Goal: Information Seeking & Learning: Learn about a topic

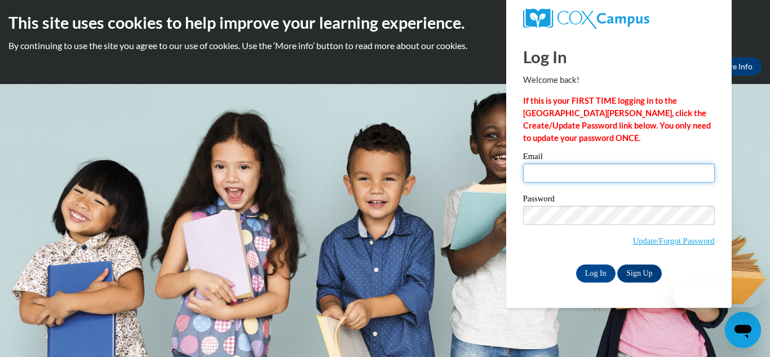
click at [544, 173] on input "Email" at bounding box center [619, 173] width 192 height 19
type input "blankal@wauwatosa.k12.wi.us"
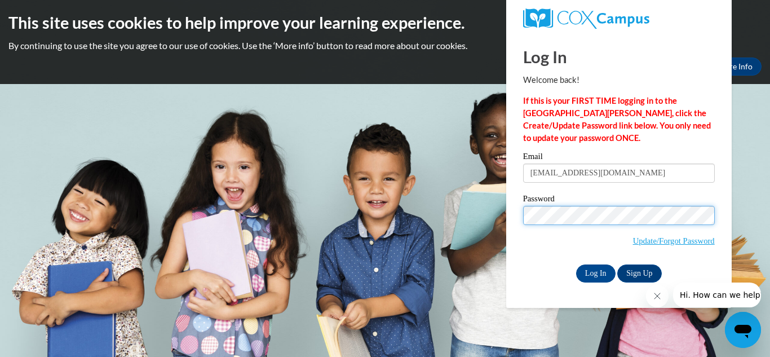
click at [576, 264] on input "Log In" at bounding box center [595, 273] width 39 height 18
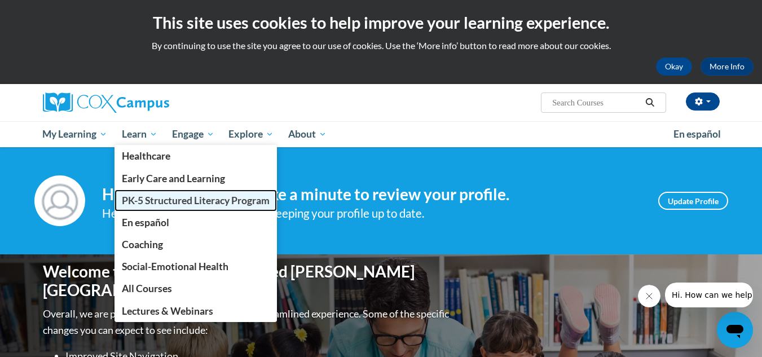
click at [203, 206] on link "PK-5 Structured Literacy Program" at bounding box center [195, 200] width 162 height 22
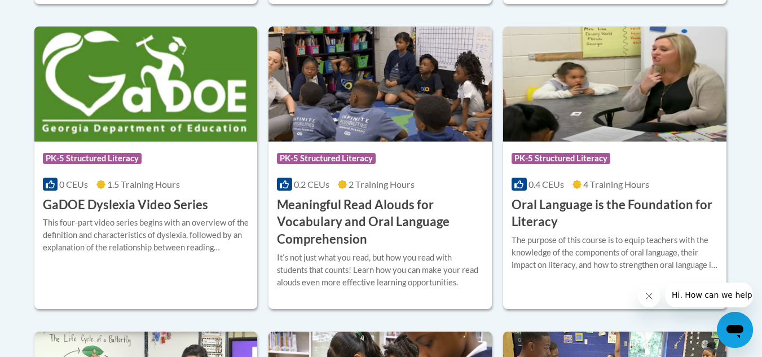
scroll to position [763, 0]
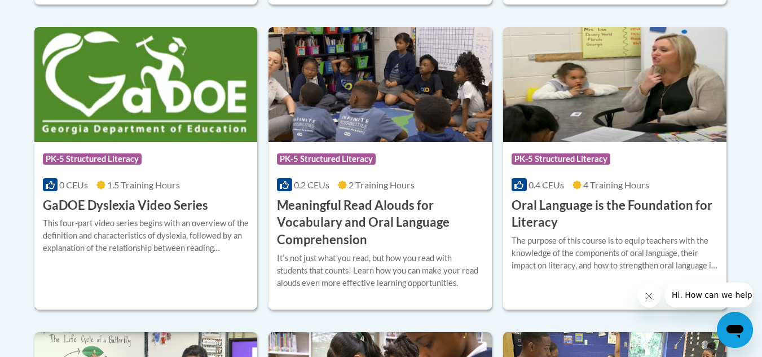
click at [154, 219] on div "This four-part video series begins with an overview of the definition and chara…" at bounding box center [146, 235] width 206 height 37
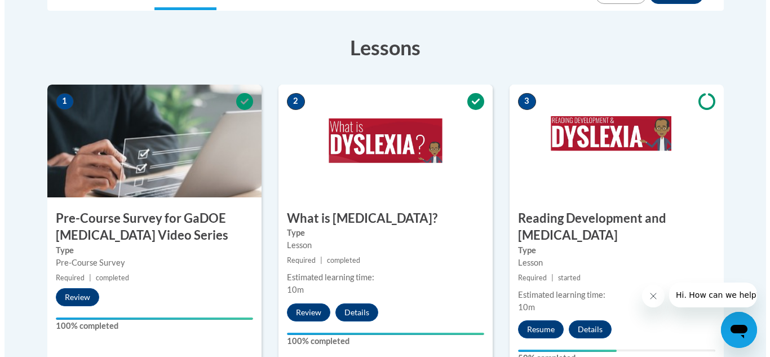
scroll to position [381, 0]
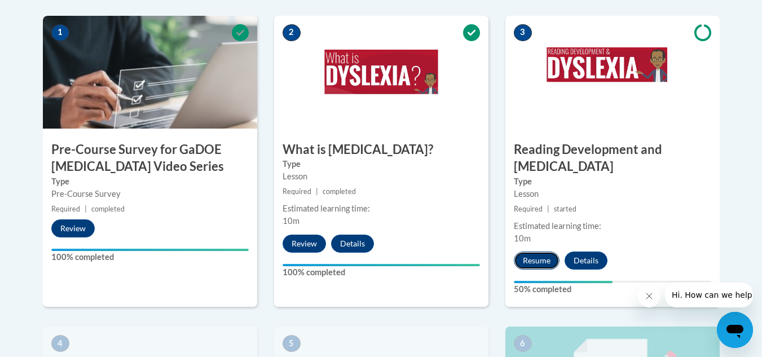
click at [531, 251] on button "Resume" at bounding box center [537, 260] width 46 height 18
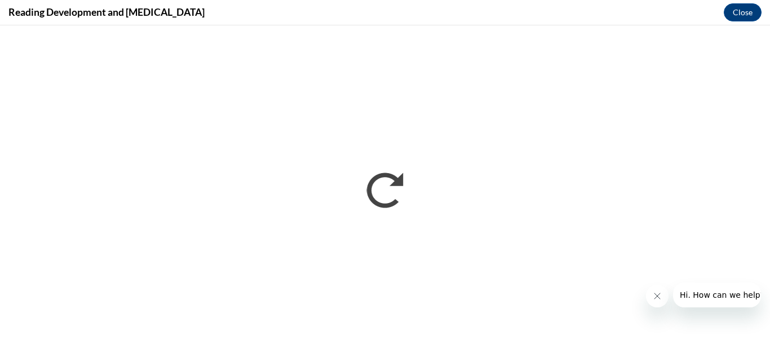
scroll to position [0, 0]
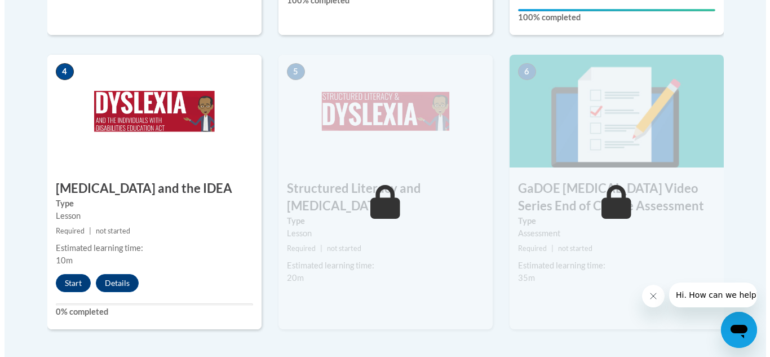
scroll to position [651, 0]
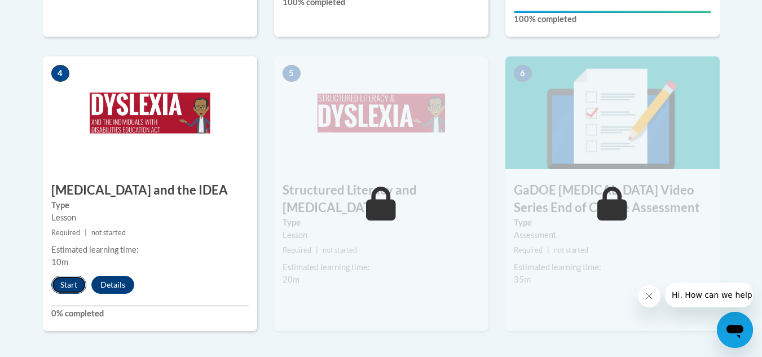
click at [66, 276] on button "Start" at bounding box center [68, 285] width 35 height 18
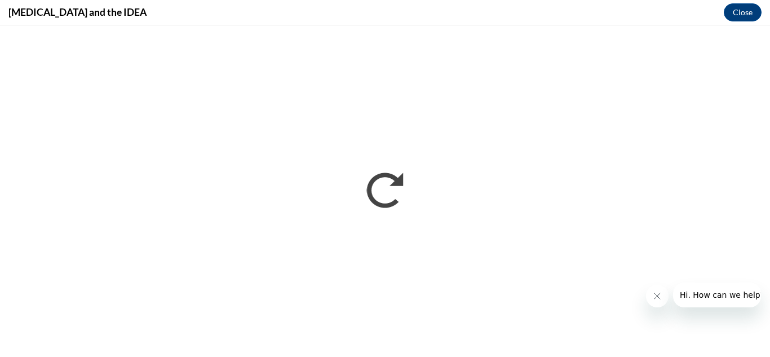
scroll to position [0, 0]
